Goal: Task Accomplishment & Management: Manage account settings

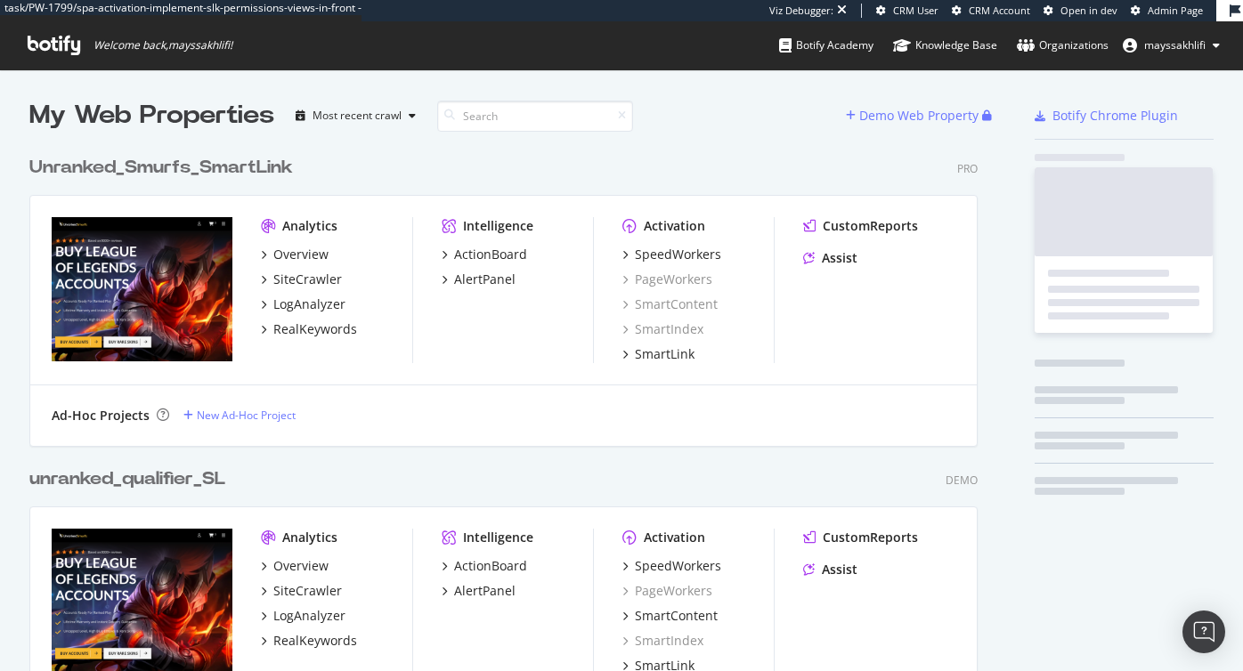
scroll to position [4209, 962]
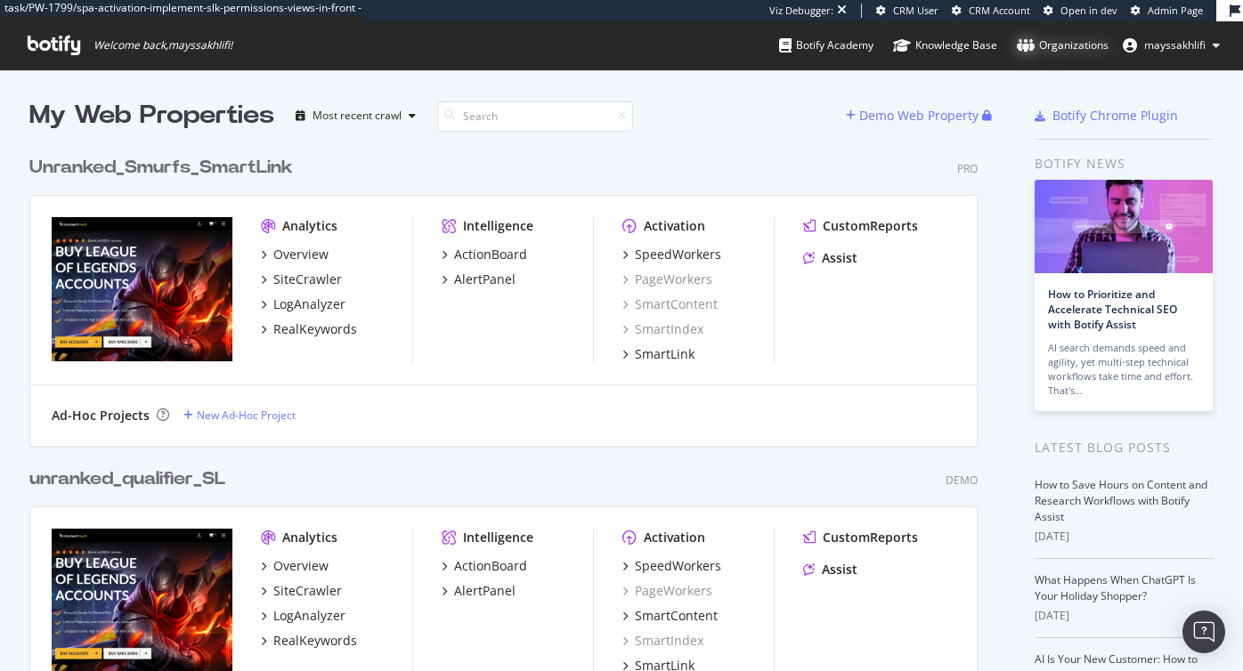
click at [1050, 43] on div "Organizations" at bounding box center [1063, 46] width 92 height 18
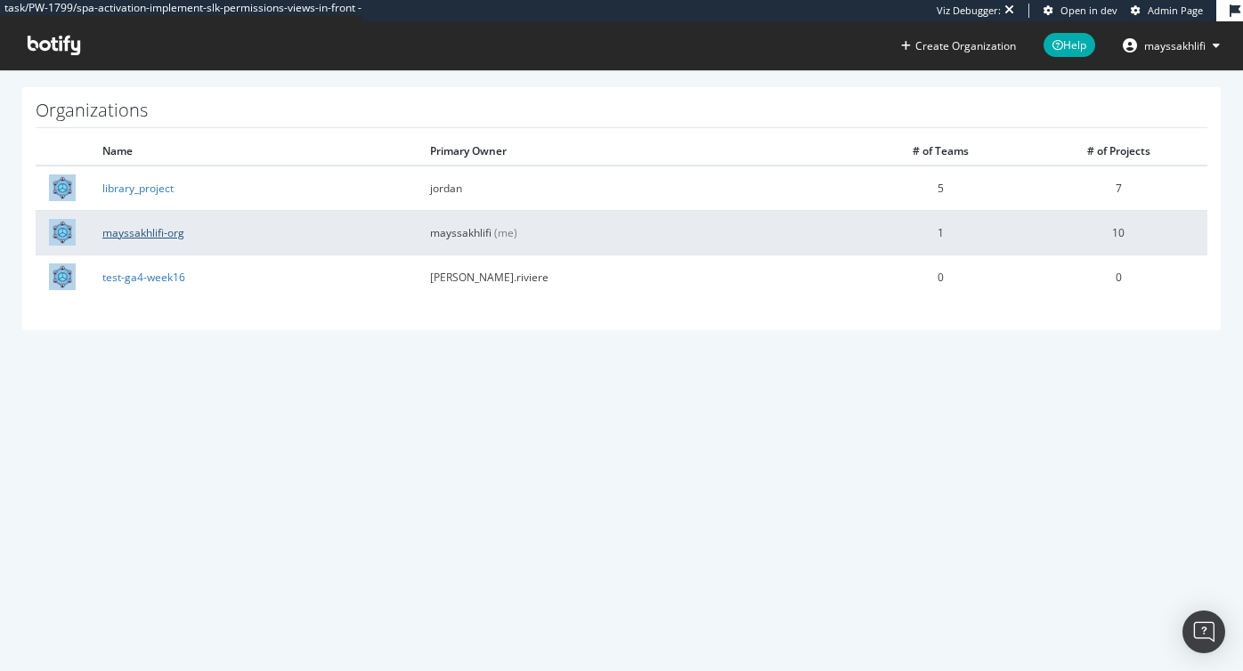
click at [173, 234] on link "mayssakhlifi-org" at bounding box center [143, 232] width 82 height 15
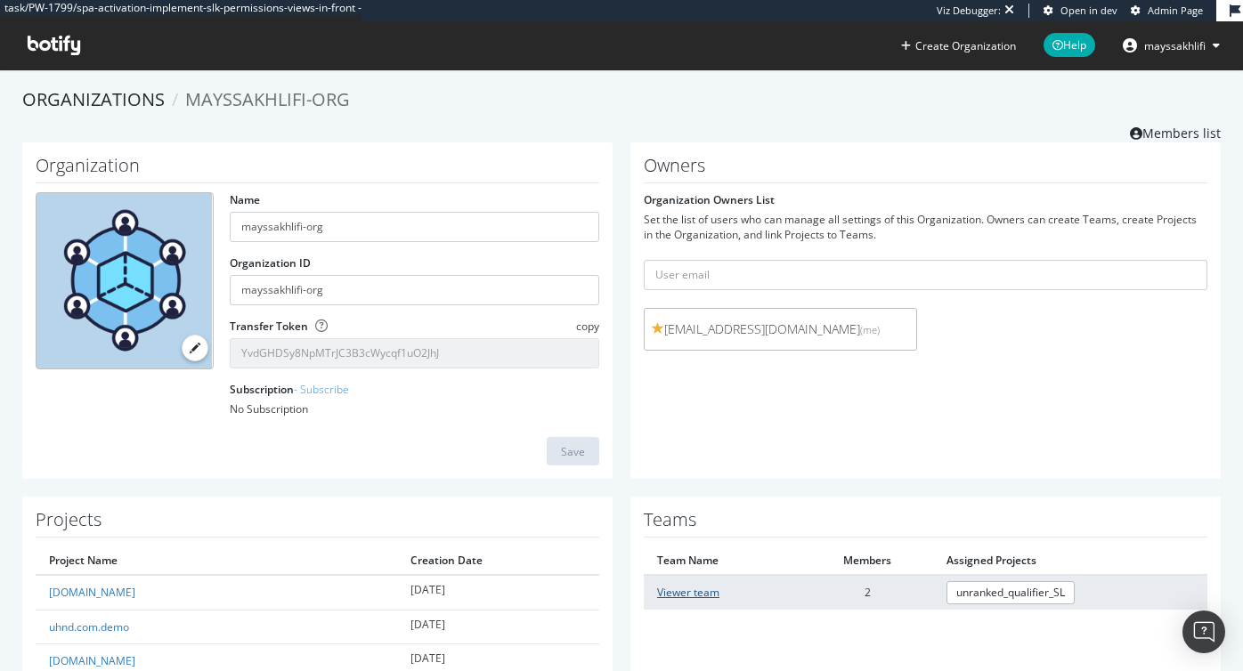
click at [693, 596] on link "Viewer team" at bounding box center [688, 592] width 62 height 15
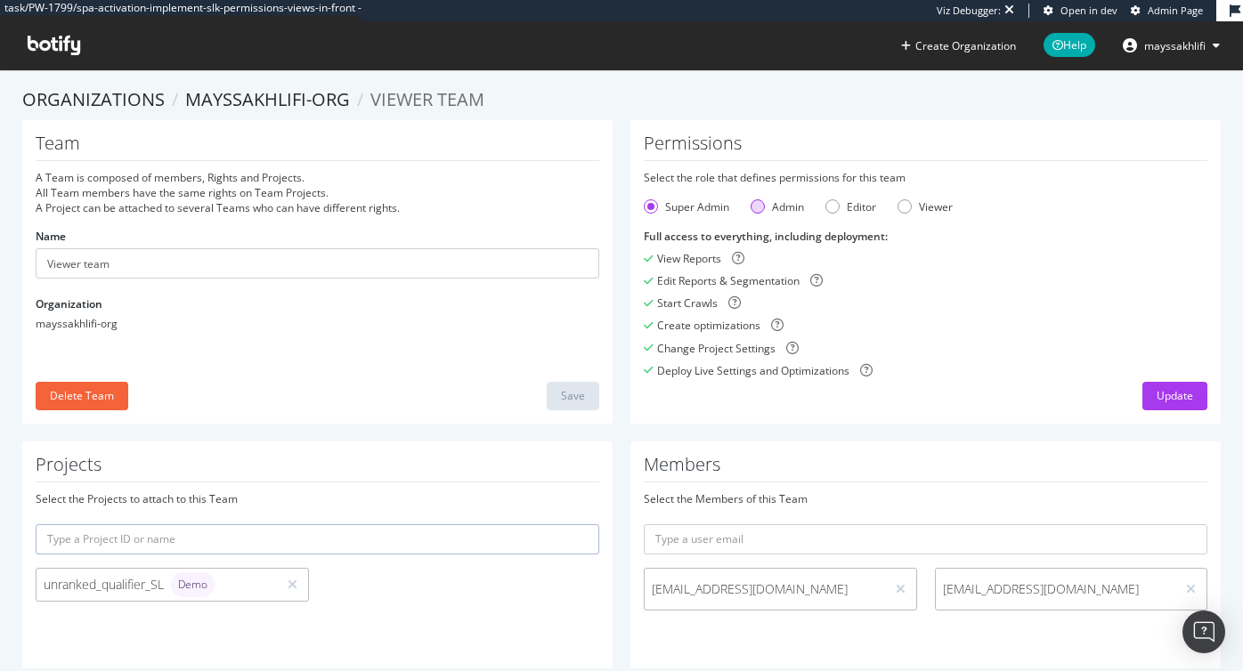
click at [783, 204] on div "Admin" at bounding box center [788, 206] width 32 height 15
click at [1176, 394] on div "Update" at bounding box center [1175, 395] width 37 height 15
click at [1180, 43] on span "mayssakhlifi" at bounding box center [1174, 45] width 61 height 15
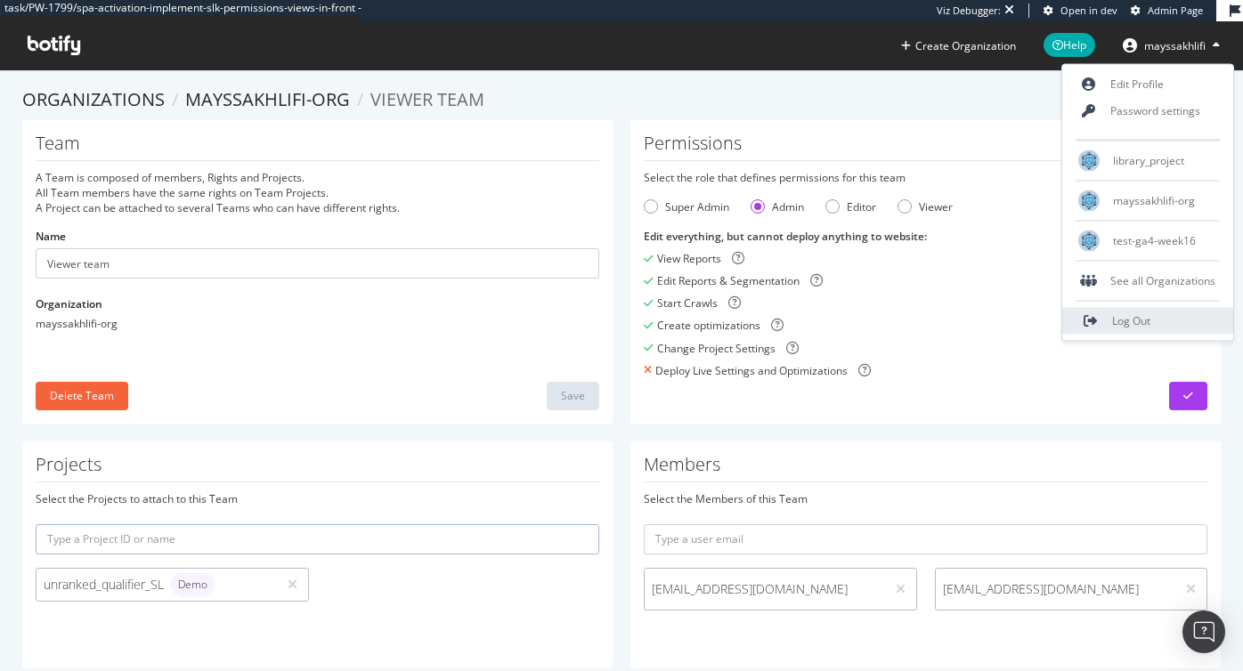
click at [1110, 313] on link "Log Out" at bounding box center [1147, 321] width 171 height 27
